Goal: Information Seeking & Learning: Learn about a topic

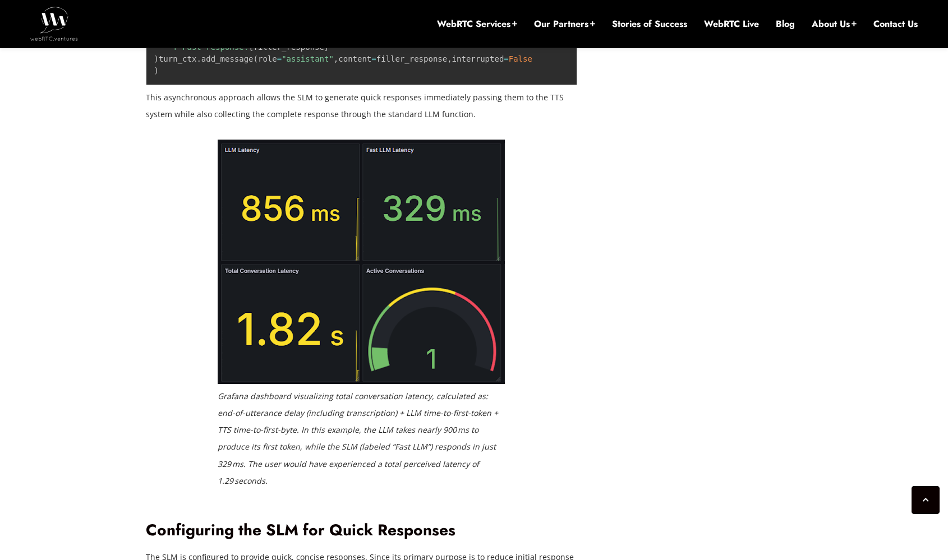
scroll to position [2123, 0]
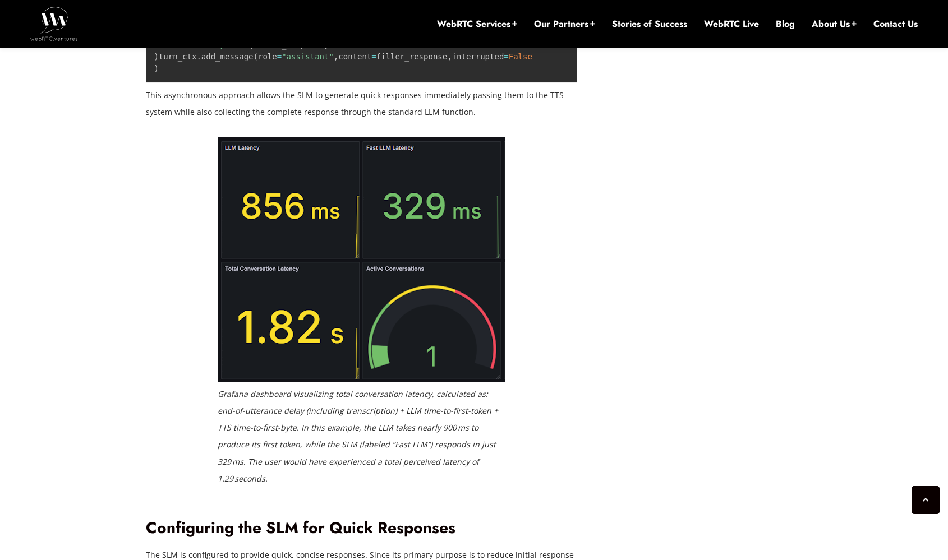
click at [380, 121] on p "This asynchronous approach allows the SLM to generate quick responses immediate…" at bounding box center [362, 104] width 432 height 34
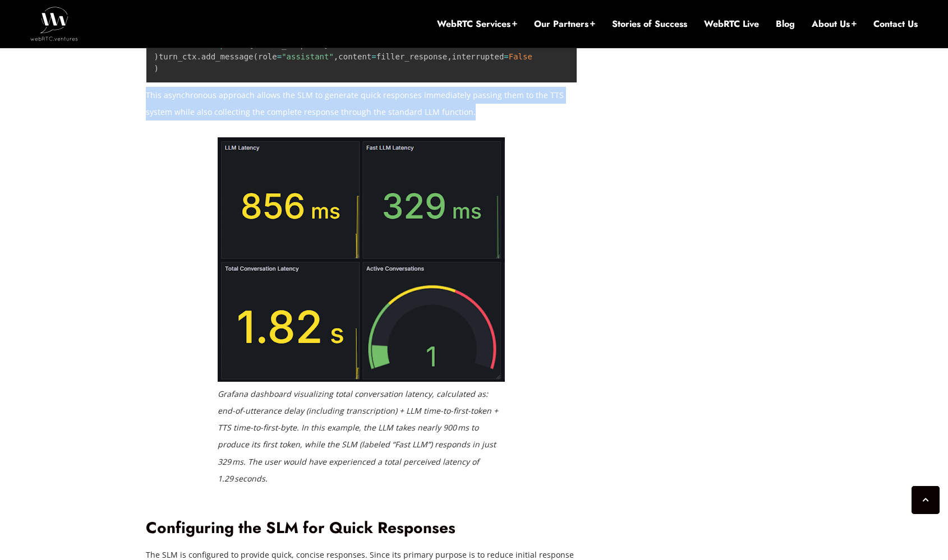
click at [380, 121] on p "This asynchronous approach allows the SLM to generate quick responses immediate…" at bounding box center [362, 104] width 432 height 34
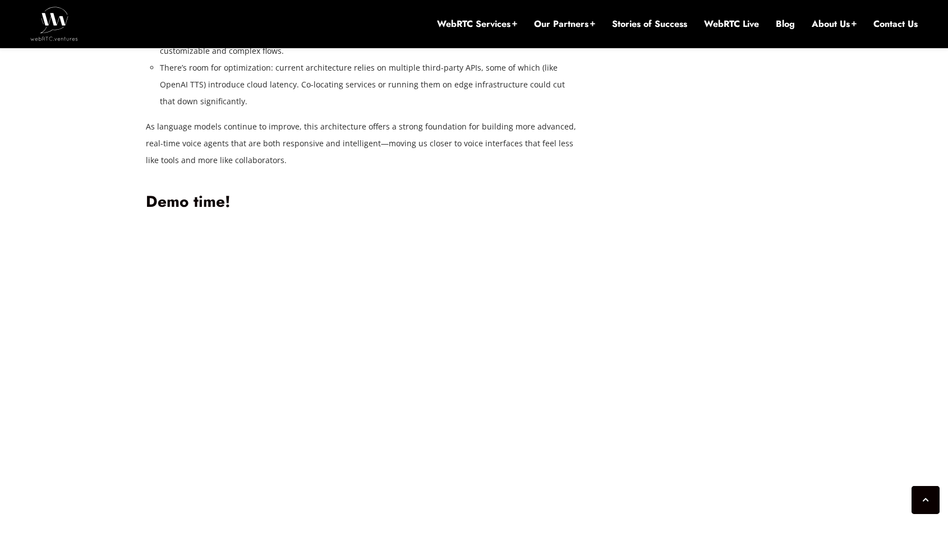
scroll to position [3207, 0]
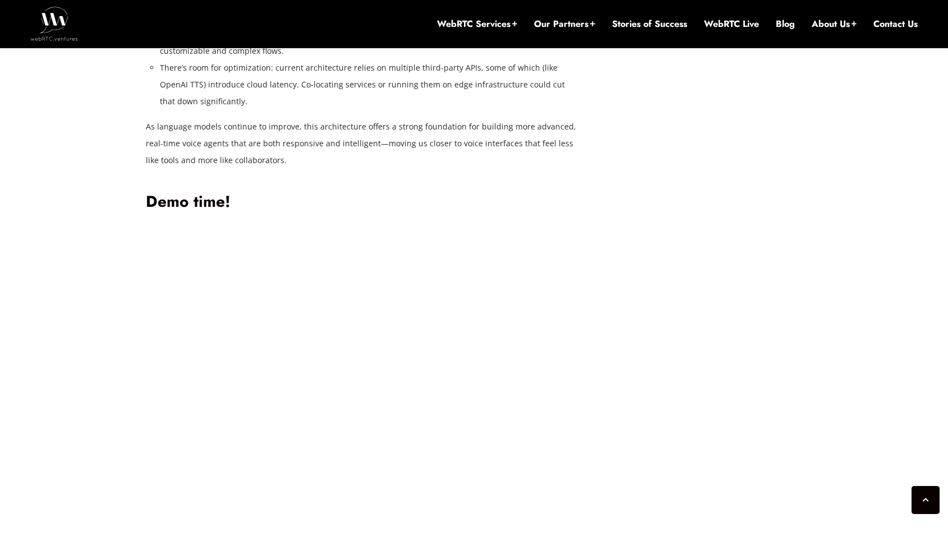
click at [354, 110] on li "There’s room for optimization: current architecture relies on multiple third-pa…" at bounding box center [369, 84] width 418 height 50
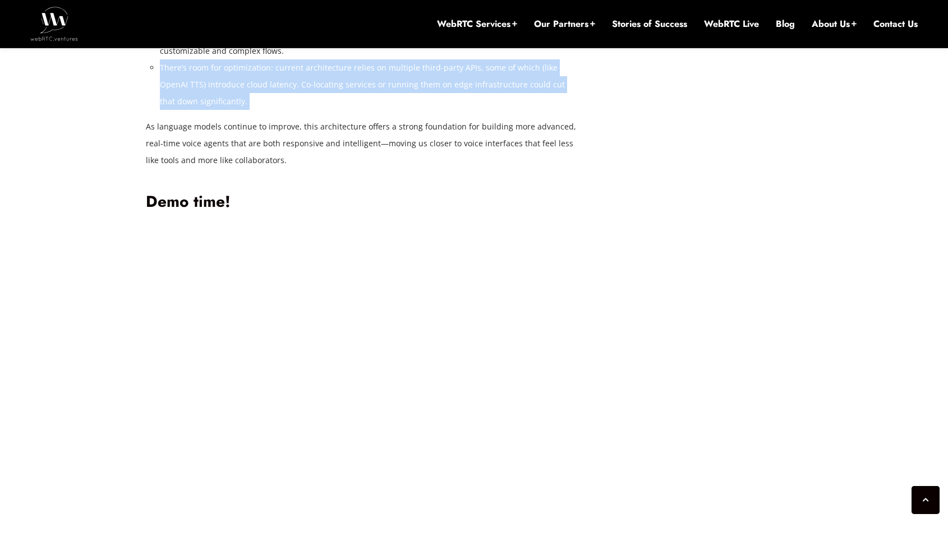
click at [354, 110] on li "There’s room for optimization: current architecture relies on multiple third-pa…" at bounding box center [369, 84] width 418 height 50
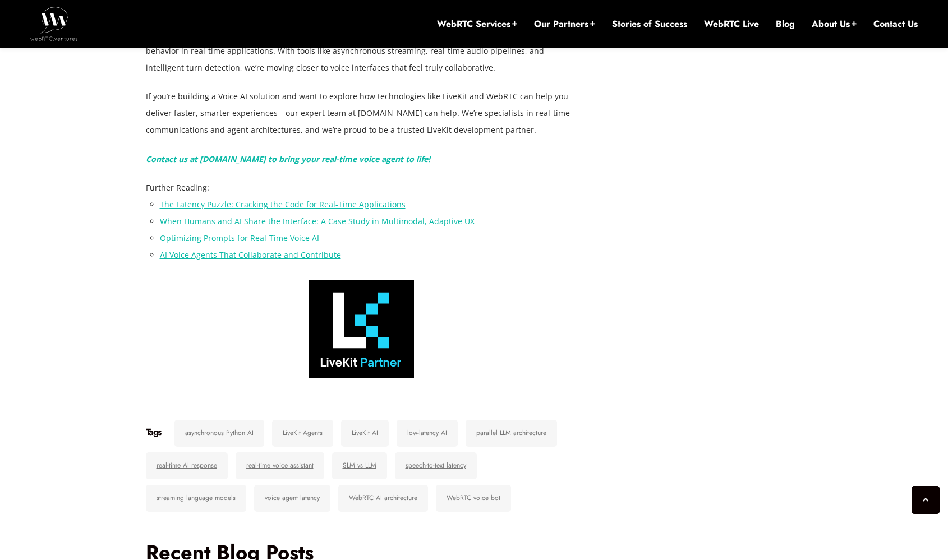
scroll to position [4061, 0]
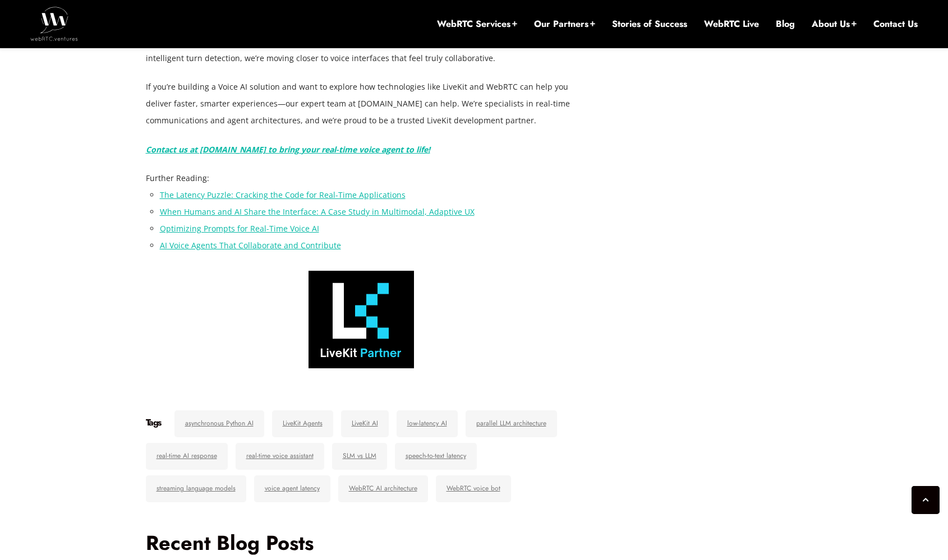
click at [396, 129] on p "If you’re building a Voice AI solution and want to explore how technologies lik…" at bounding box center [362, 104] width 432 height 50
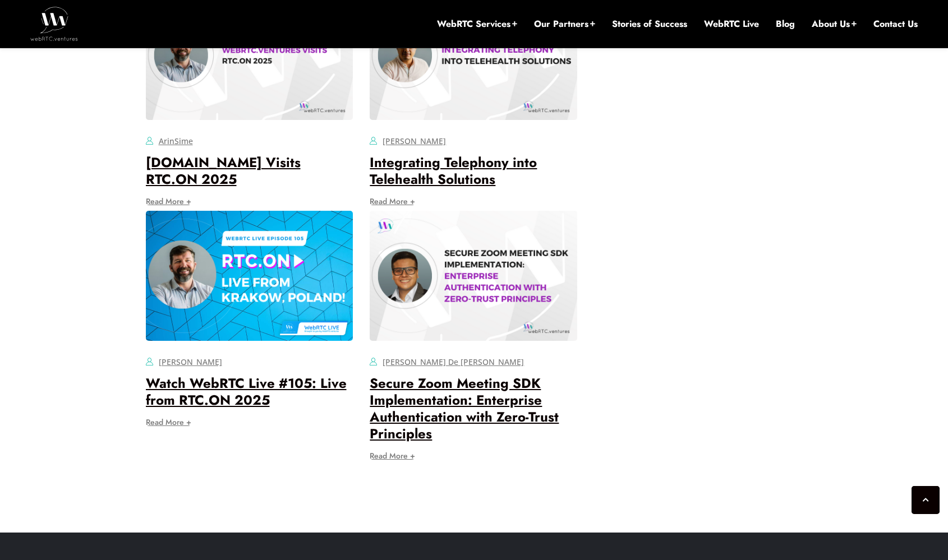
scroll to position [4741, 0]
